Goal: Information Seeking & Learning: Understand process/instructions

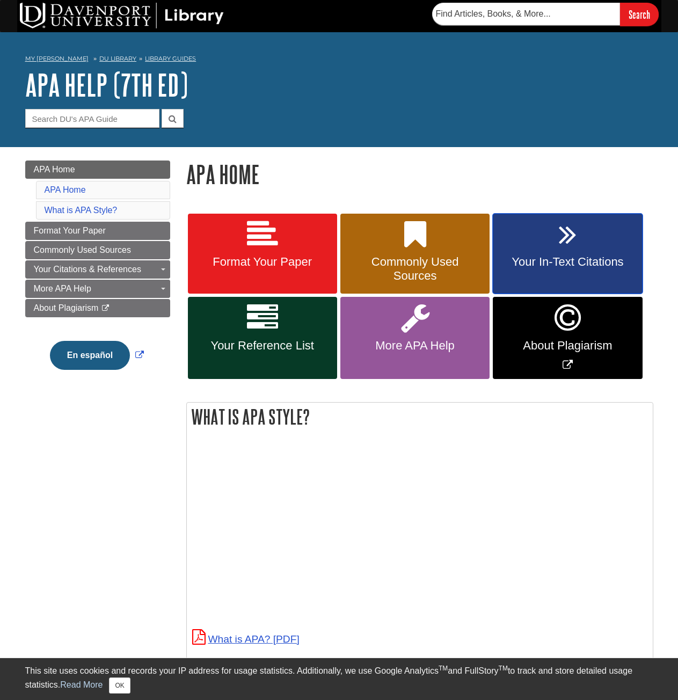
click at [531, 266] on span "Your In-Text Citations" at bounding box center [567, 262] width 133 height 14
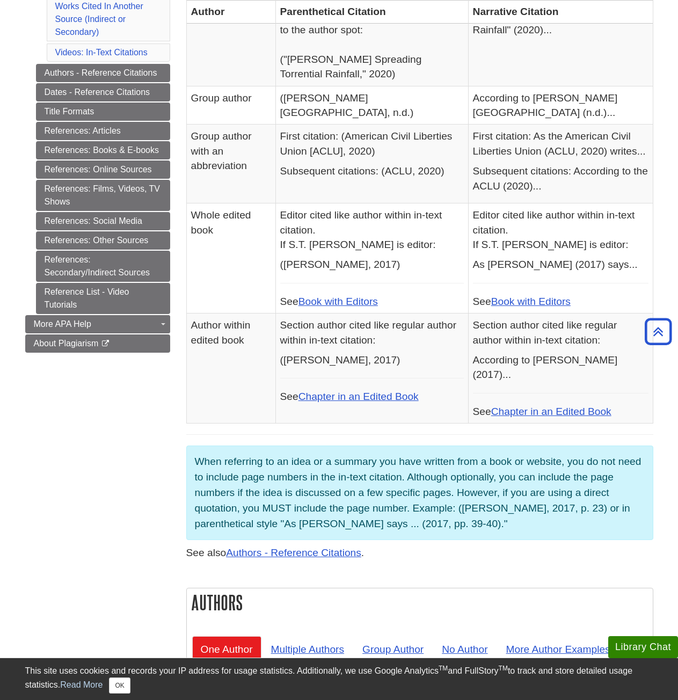
scroll to position [107, 0]
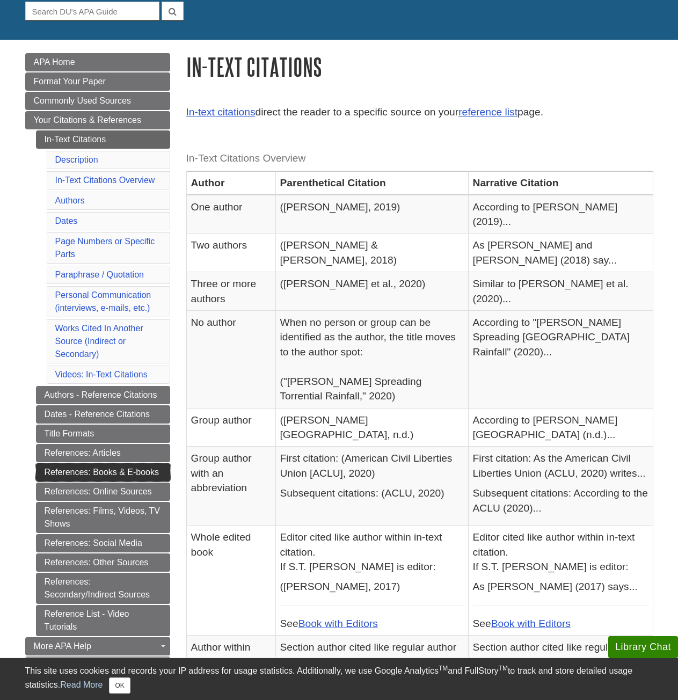
click at [104, 473] on link "References: Books & E-books" at bounding box center [103, 473] width 134 height 18
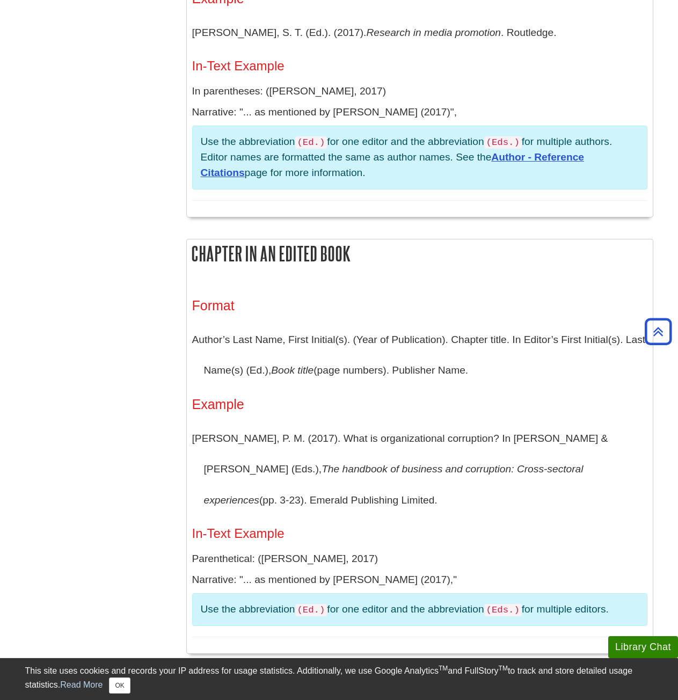
scroll to position [1210, 0]
